Goal: Task Accomplishment & Management: Manage account settings

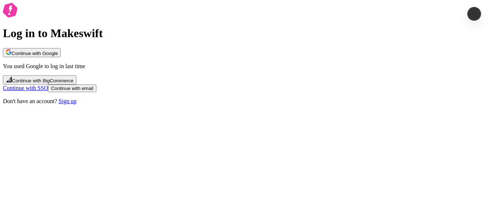
click at [274, 104] on p "Don't have an account? Sign up" at bounding box center [244, 101] width 482 height 7
click at [76, 104] on link "Sign up" at bounding box center [68, 101] width 18 height 6
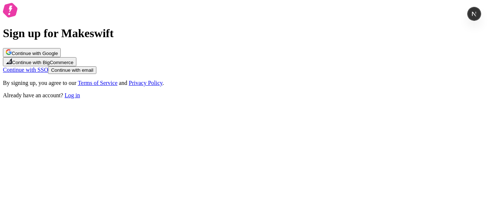
click at [61, 57] on button "Continue with Google" at bounding box center [32, 52] width 58 height 9
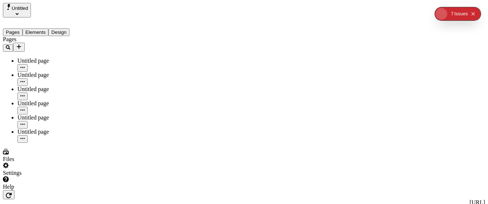
type input "/page-6"
click at [59, 134] on div "Pages Untitled page Untitled page Untitled page Untitled page Untitled page Unt…" at bounding box center [46, 89] width 87 height 107
click at [26, 10] on span "Untitled" at bounding box center [20, 7] width 16 height 5
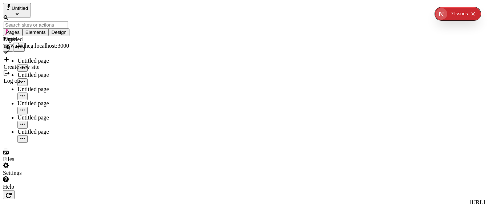
click at [29, 77] on div "Log out" at bounding box center [36, 80] width 65 height 7
